Goal: Navigation & Orientation: Find specific page/section

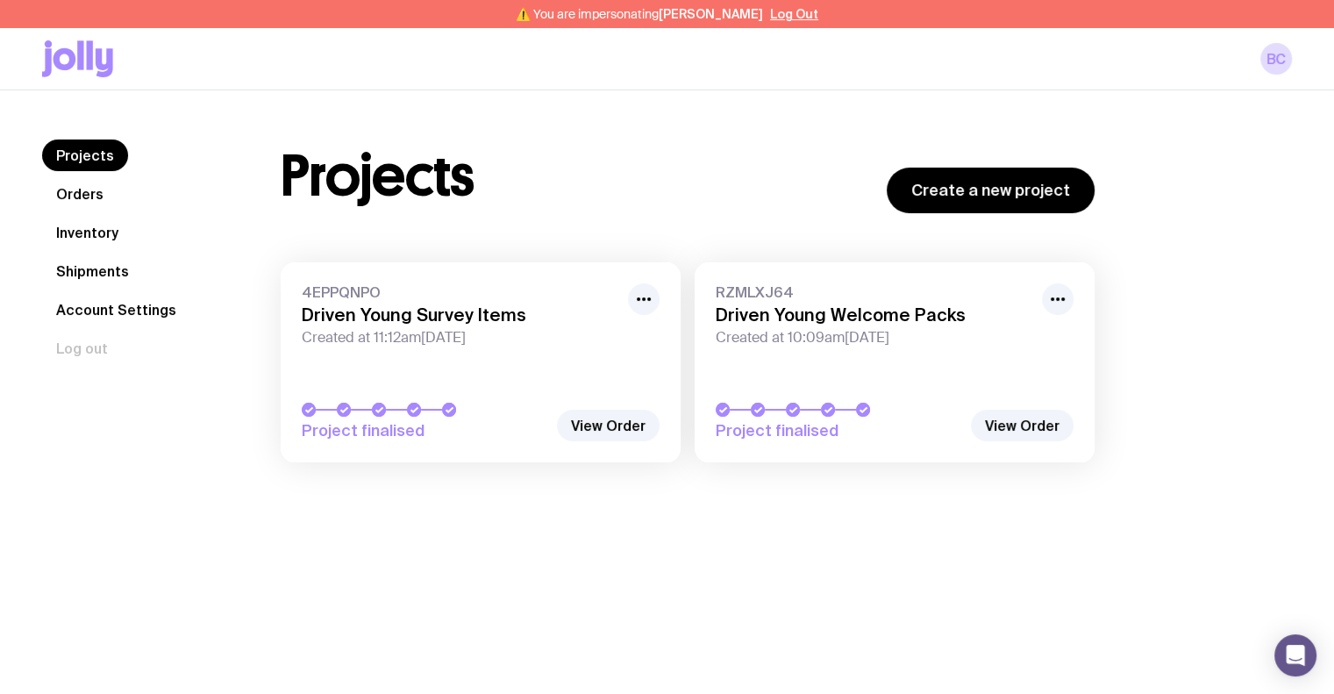
click at [98, 239] on link "Inventory" at bounding box center [87, 233] width 90 height 32
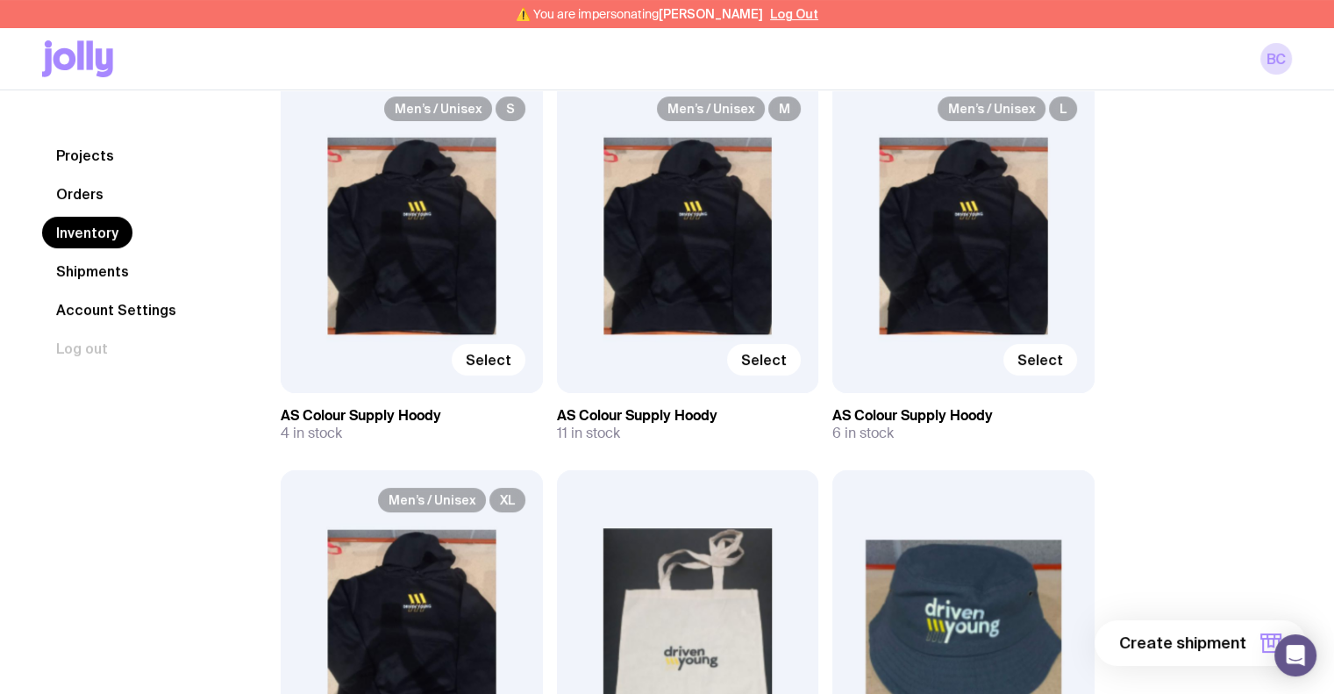
scroll to position [80, 0]
